Goal: Transaction & Acquisition: Purchase product/service

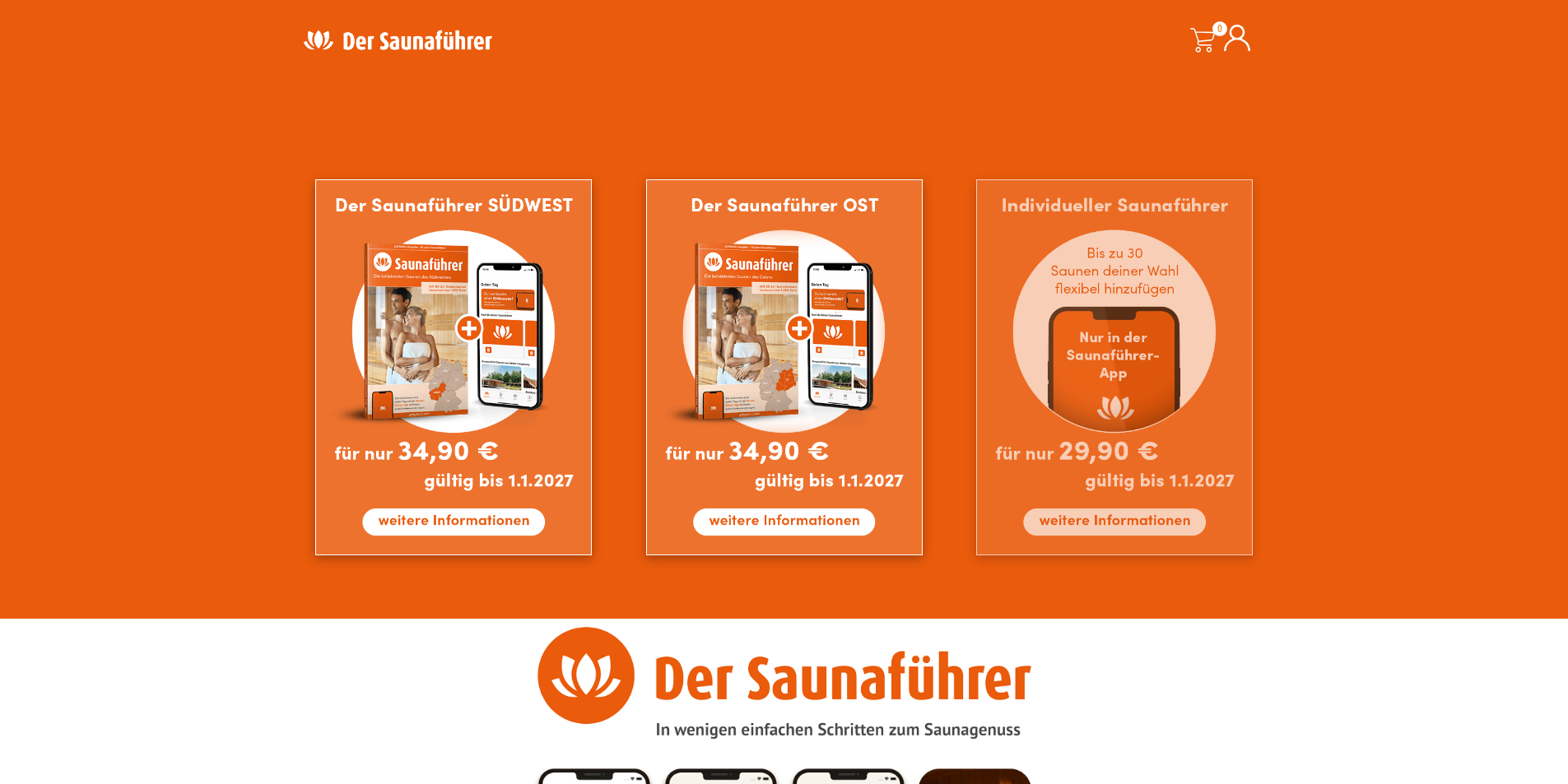
scroll to position [1399, 0]
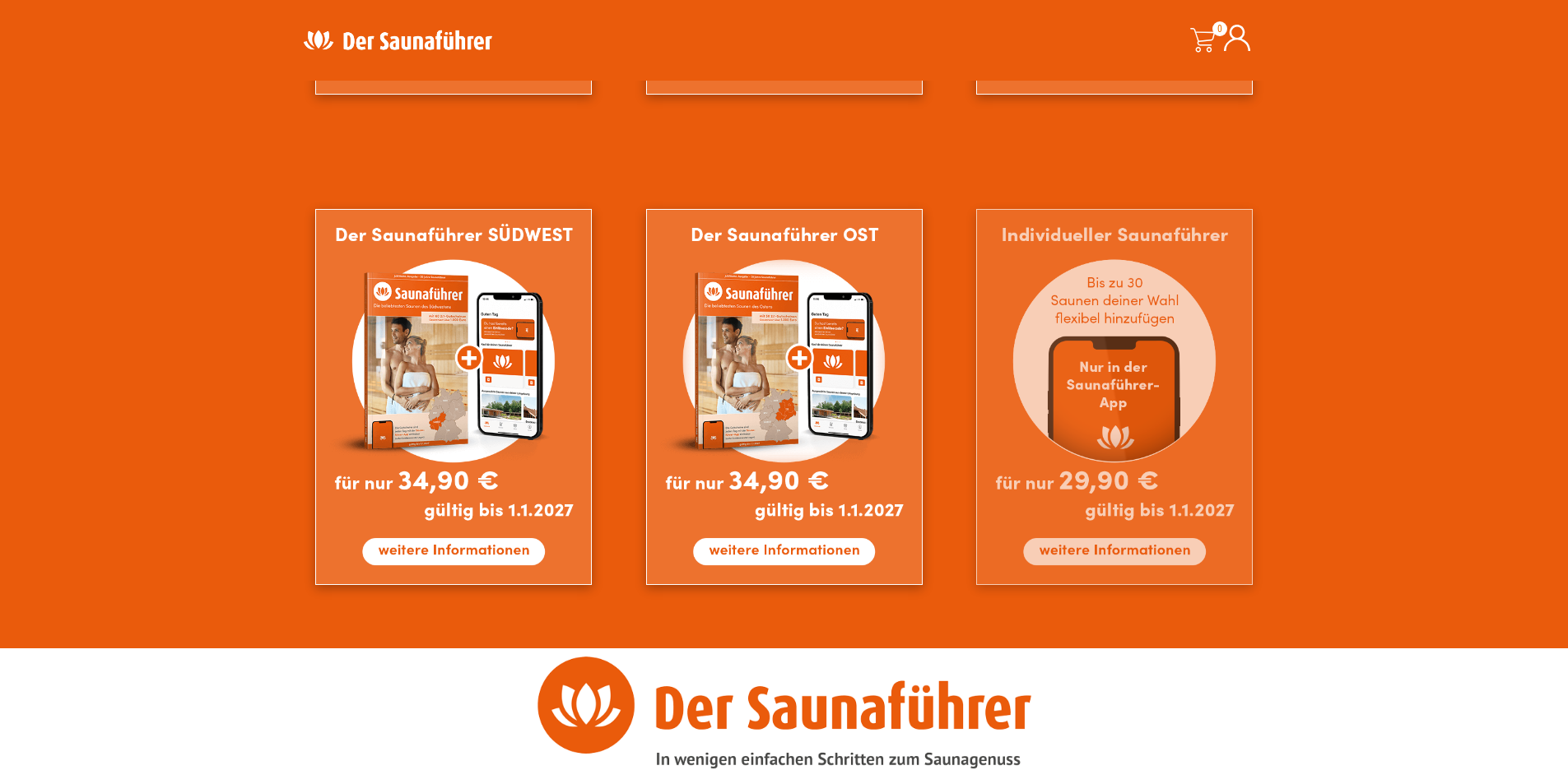
click at [1112, 424] on img at bounding box center [1114, 397] width 276 height 376
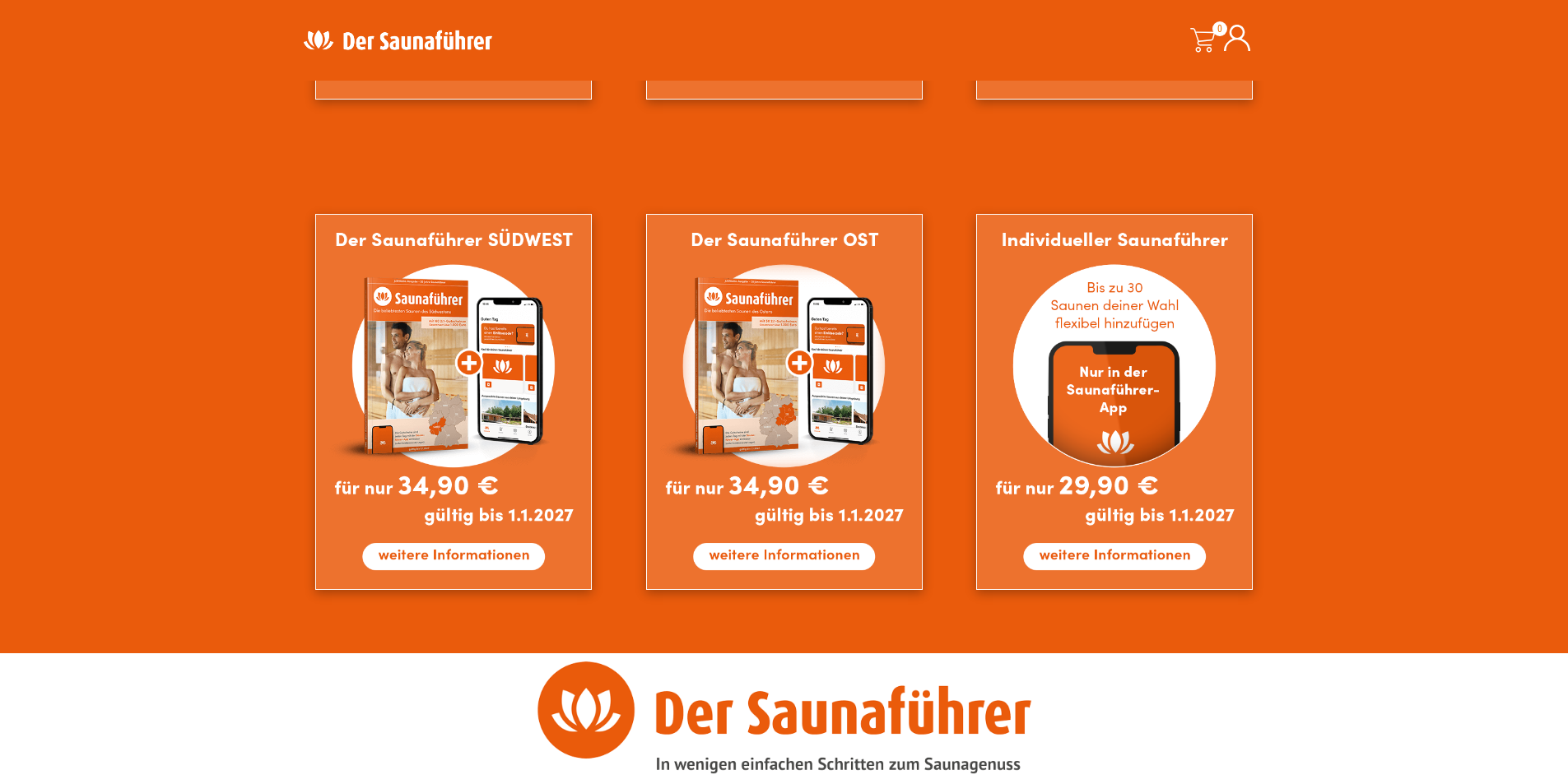
scroll to position [1399, 0]
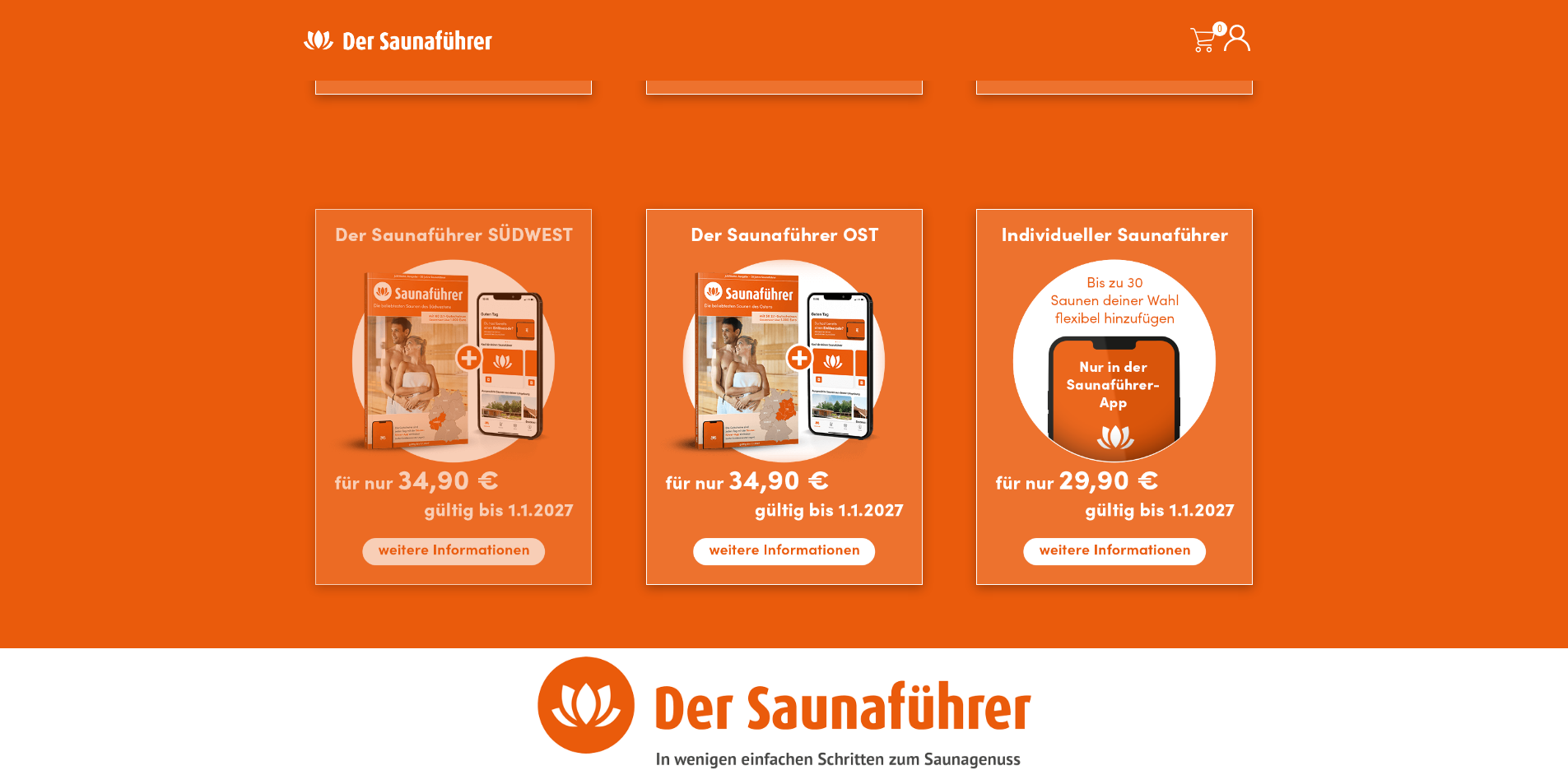
click at [444, 337] on img at bounding box center [454, 397] width 276 height 376
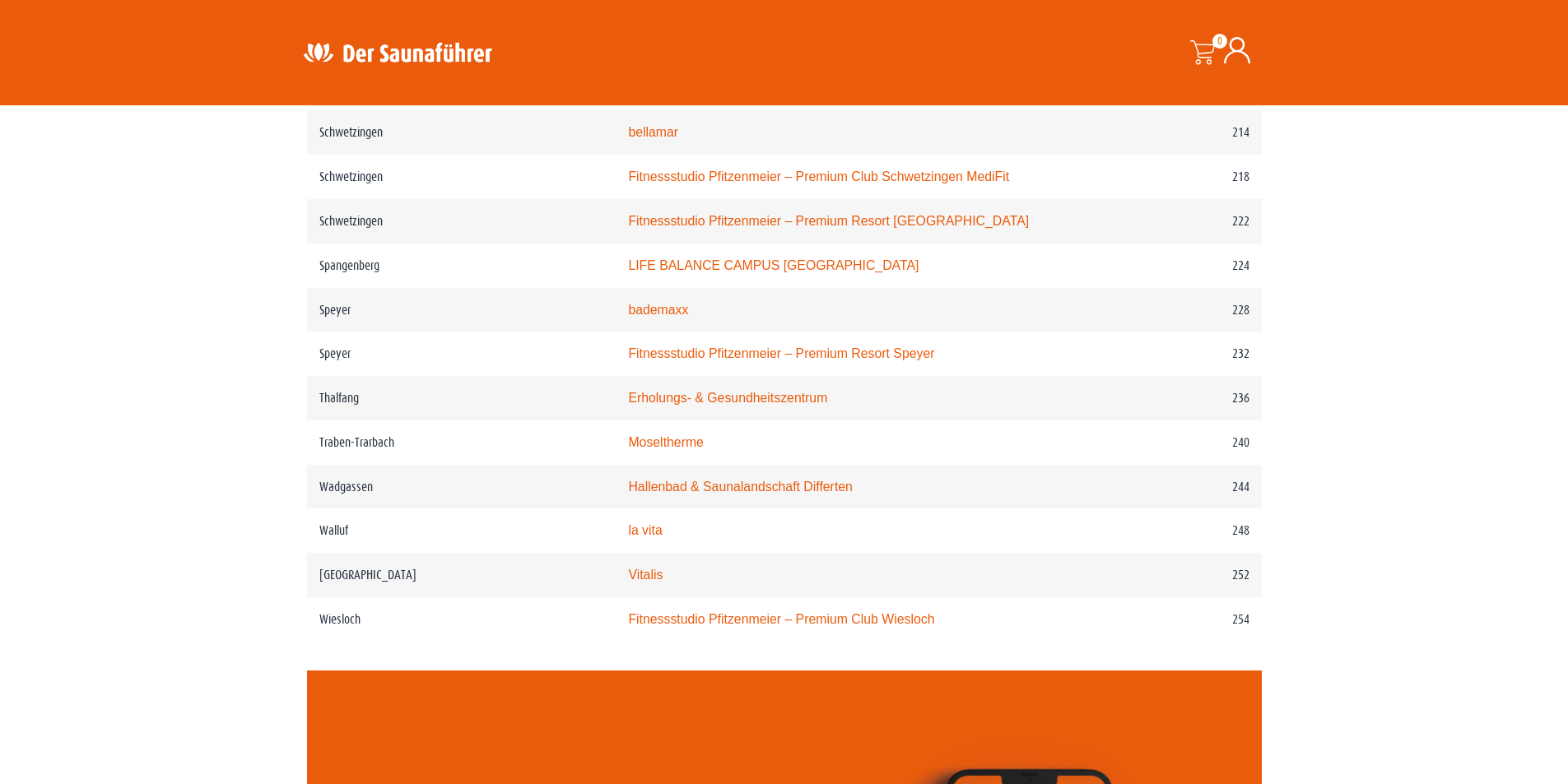
scroll to position [3291, 0]
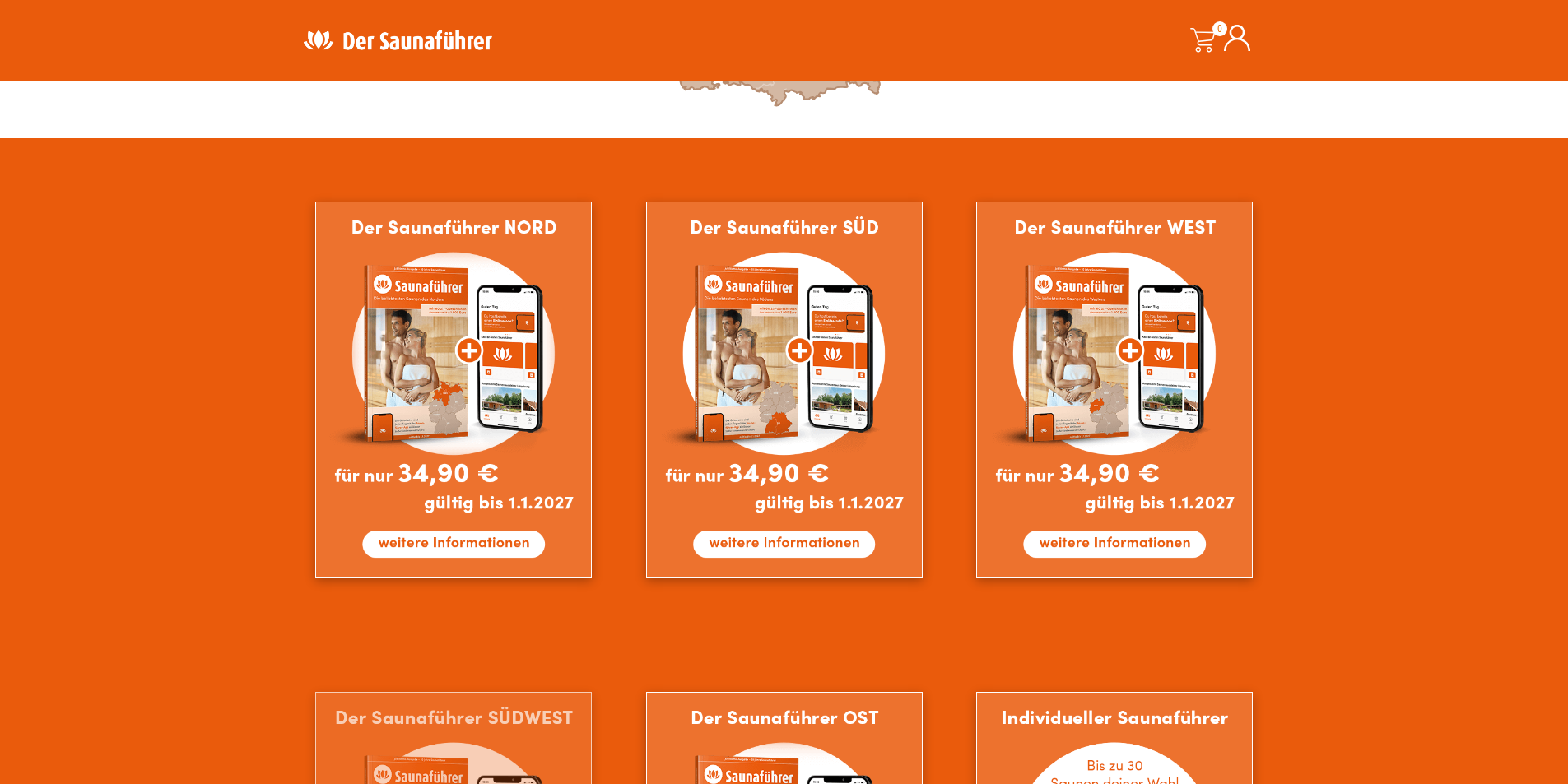
scroll to position [905, 0]
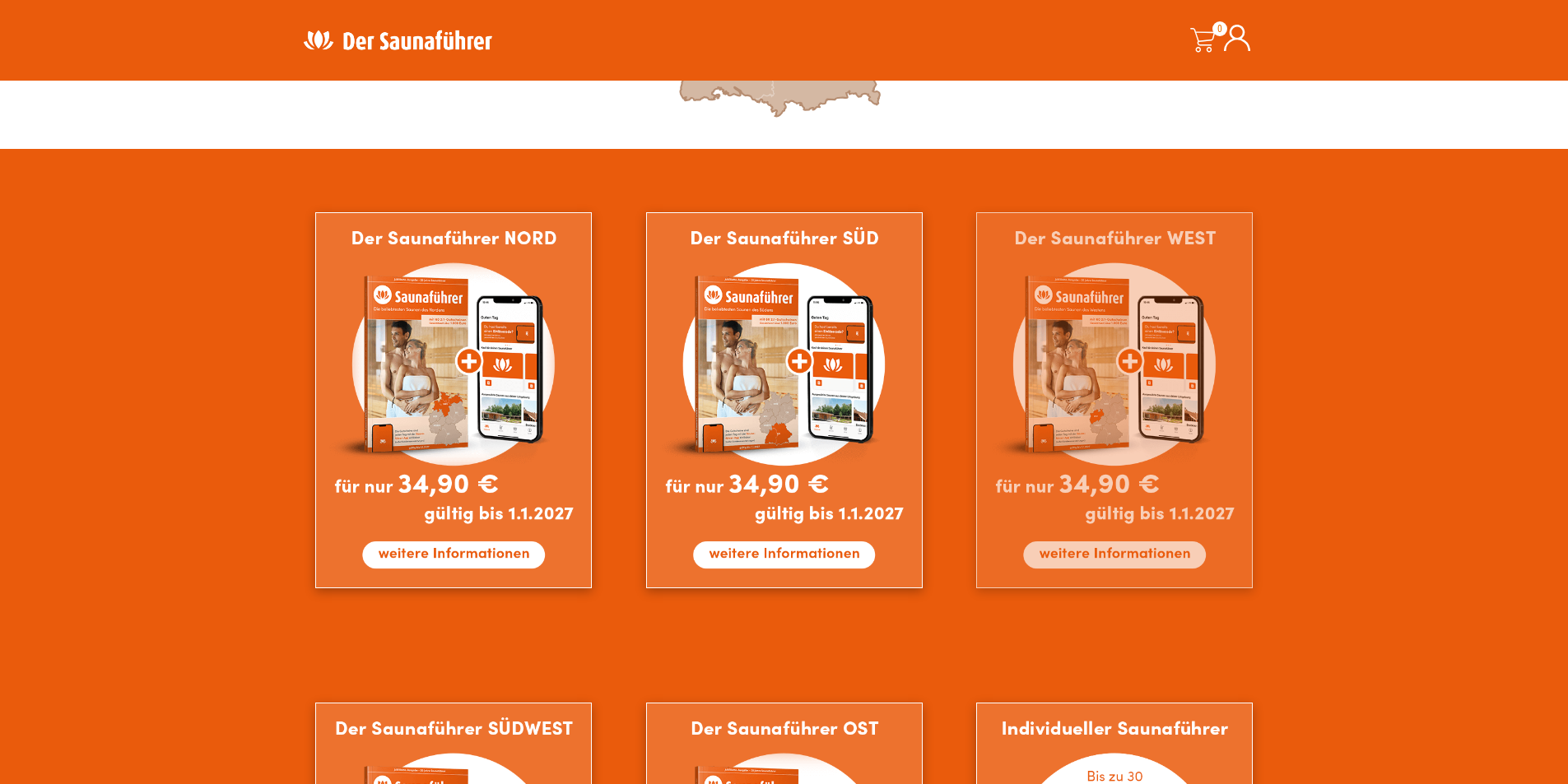
click at [1026, 443] on img at bounding box center [1114, 400] width 276 height 376
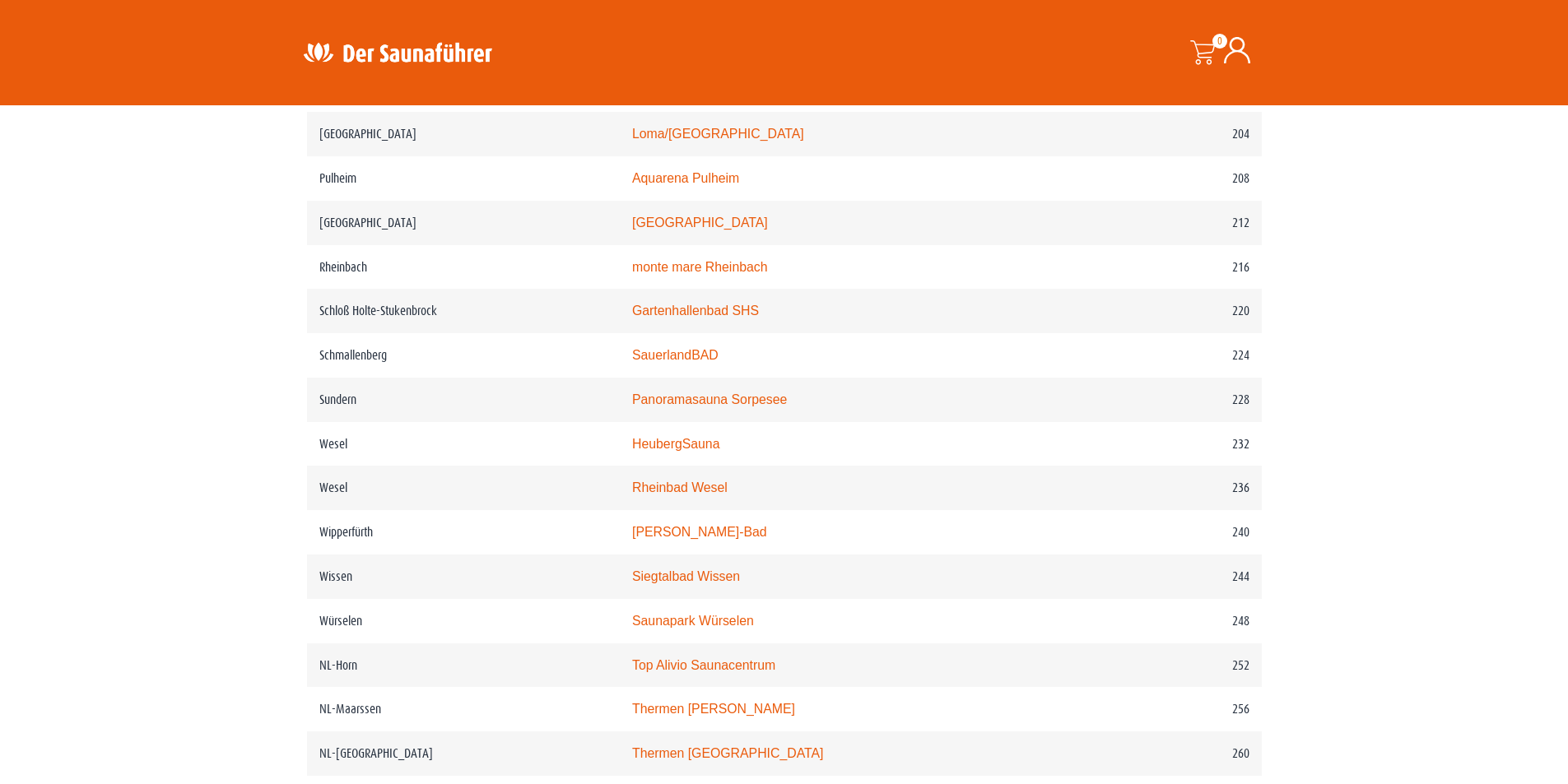
scroll to position [2879, 0]
